Goal: Communication & Community: Participate in discussion

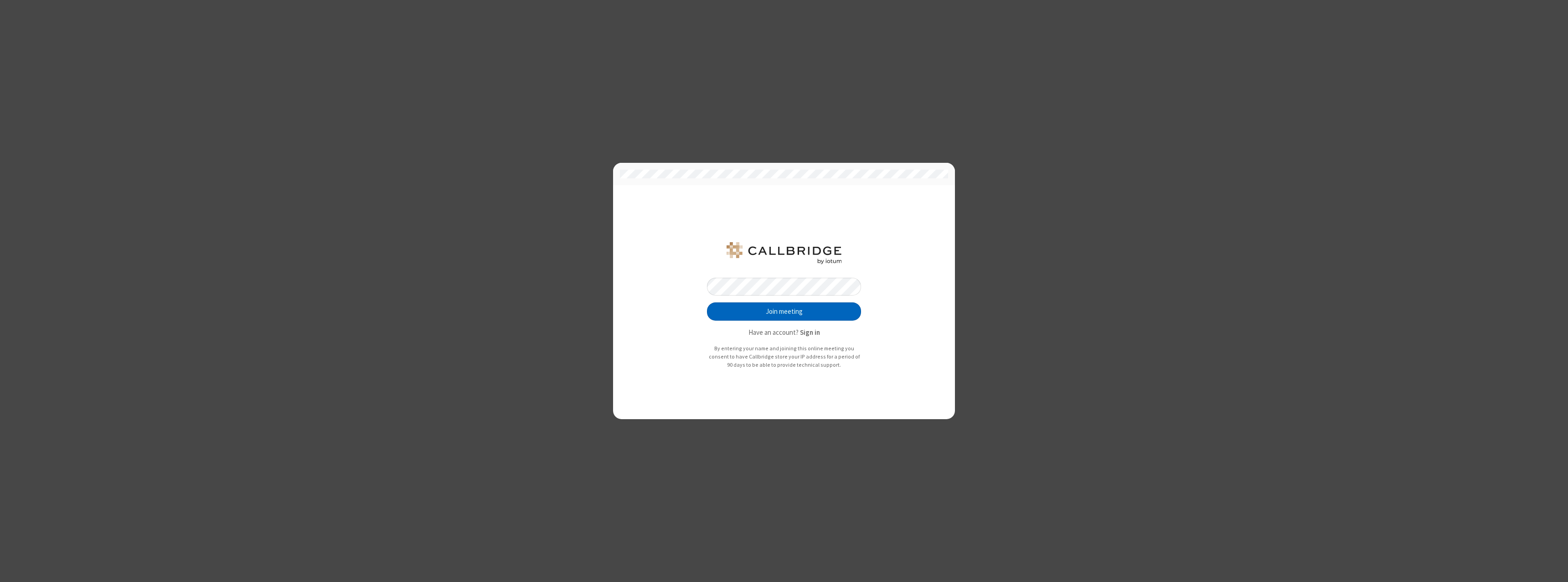
click at [784, 311] on button "Join meeting" at bounding box center [783, 311] width 154 height 18
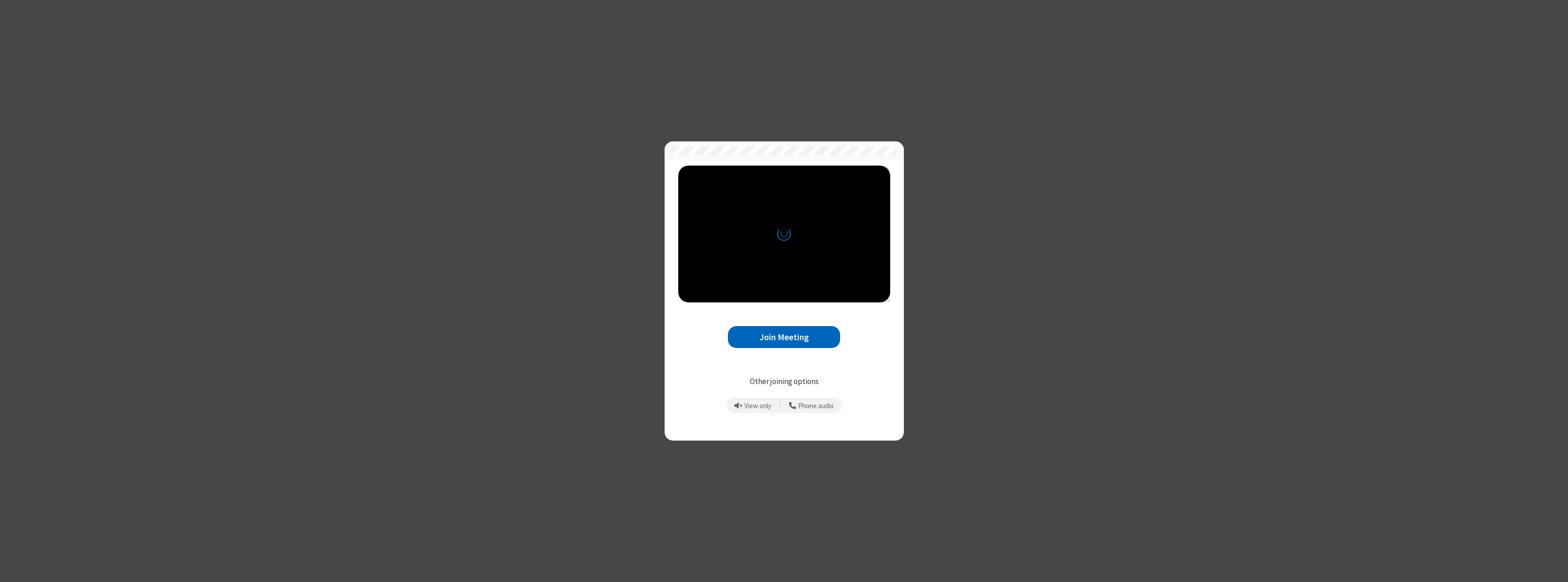
click at [784, 337] on button "Join Meeting" at bounding box center [784, 337] width 112 height 23
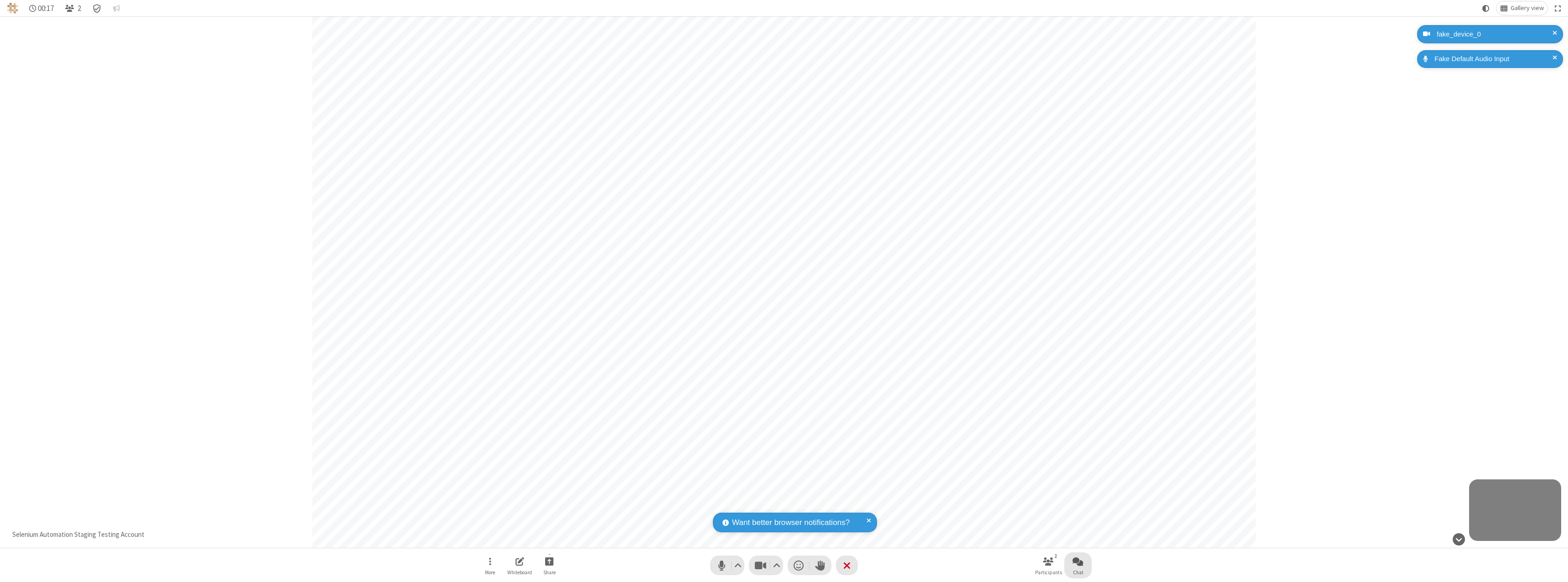
click at [1078, 561] on span "Open chat" at bounding box center [1078, 561] width 11 height 12
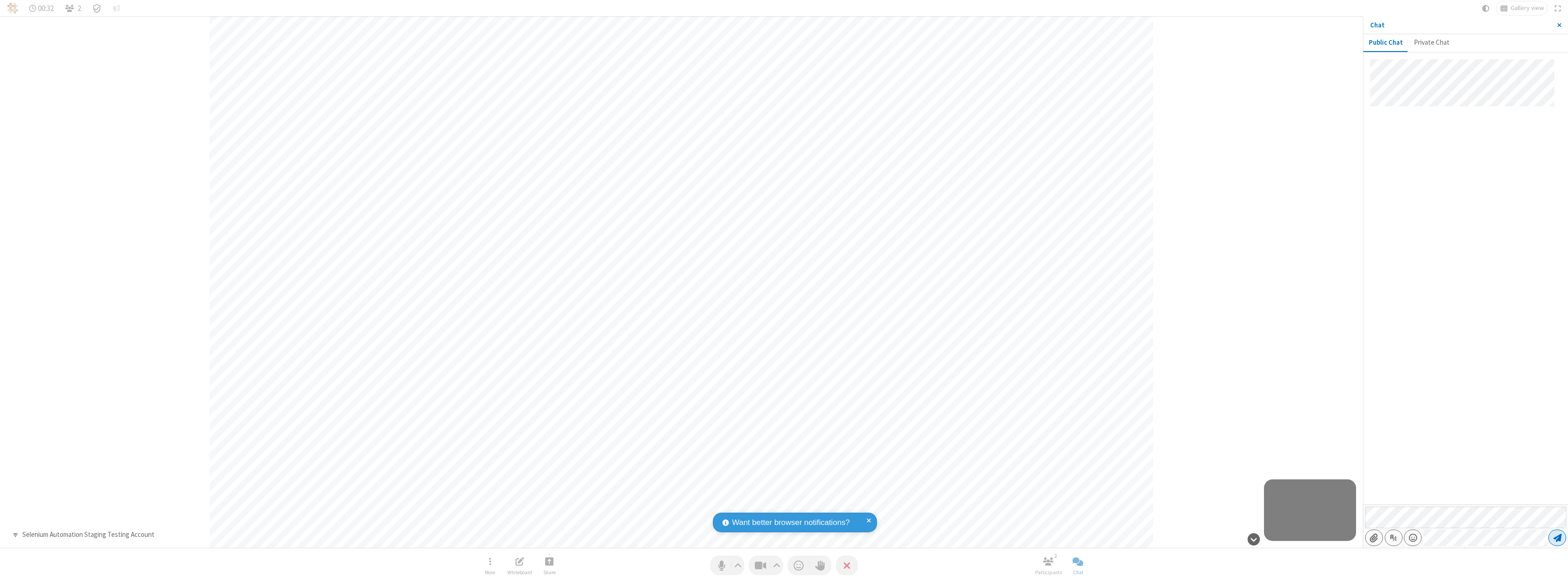
click at [1557, 538] on span "Send message" at bounding box center [1557, 537] width 8 height 9
click at [727, 565] on span "Mute (⌘+Shift+A)" at bounding box center [721, 565] width 13 height 13
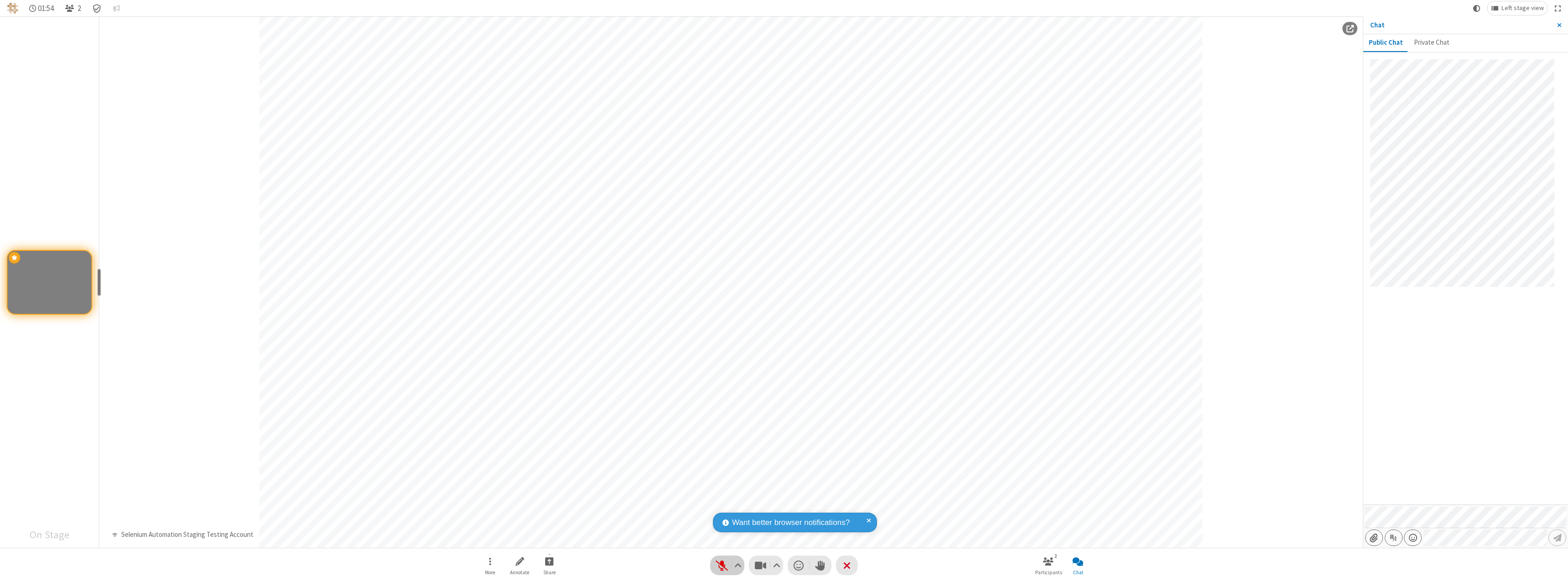
click at [727, 565] on span "Unmute (⌘+Shift+A)" at bounding box center [721, 565] width 13 height 13
click at [727, 565] on span "Mute (⌘+Shift+A)" at bounding box center [721, 565] width 13 height 13
click at [727, 565] on span "Unmute (⌘+Shift+A)" at bounding box center [721, 565] width 13 height 13
click at [549, 561] on span "Start sharing" at bounding box center [550, 561] width 9 height 12
click at [513, 539] on span "Share my screen" at bounding box center [512, 539] width 10 height 8
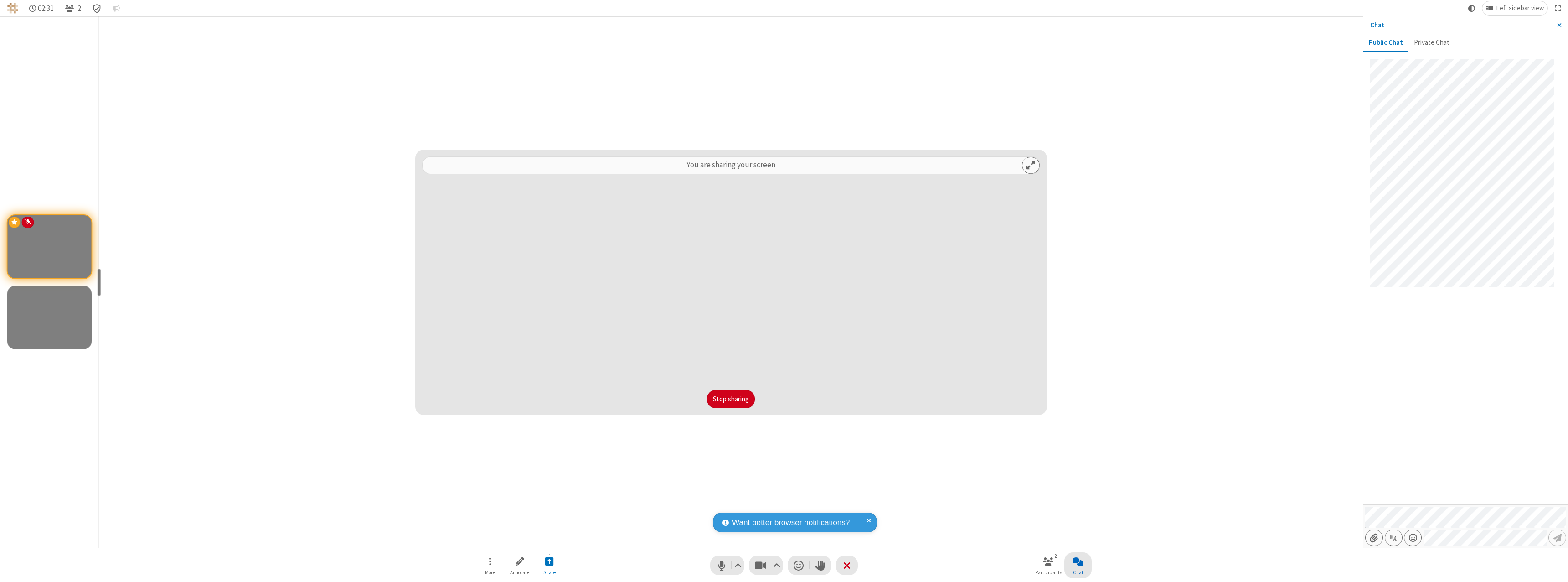
click at [1078, 561] on span "Close chat" at bounding box center [1078, 561] width 11 height 12
